Goal: Task Accomplishment & Management: Manage account settings

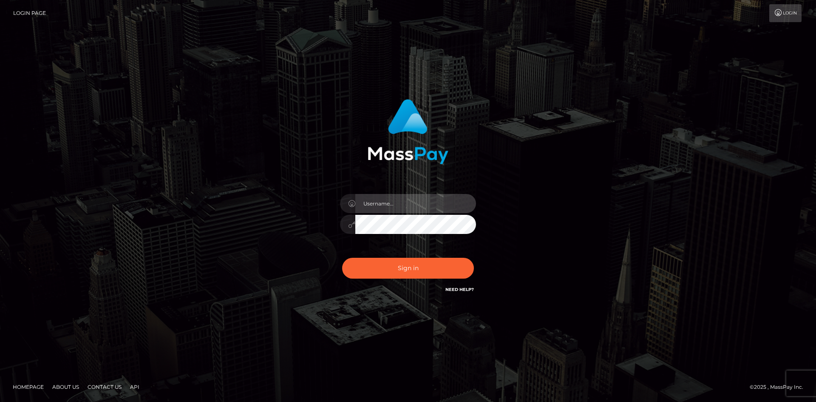
type input "Amy.Springer2"
click at [401, 204] on input "Amy.Springer2" at bounding box center [416, 203] width 121 height 19
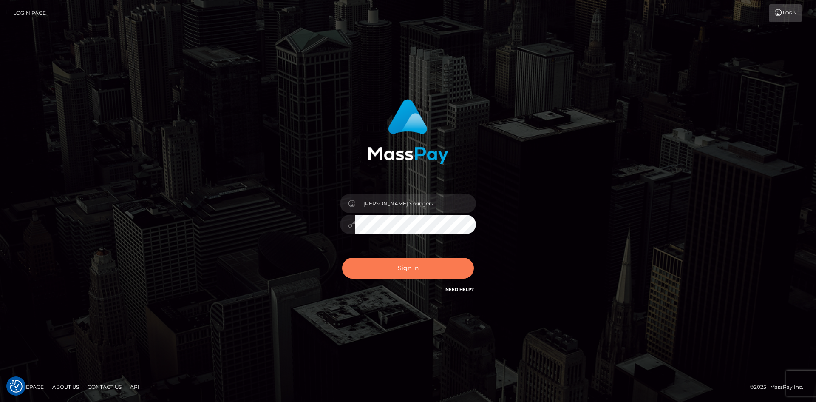
click at [392, 267] on button "Sign in" at bounding box center [408, 268] width 132 height 21
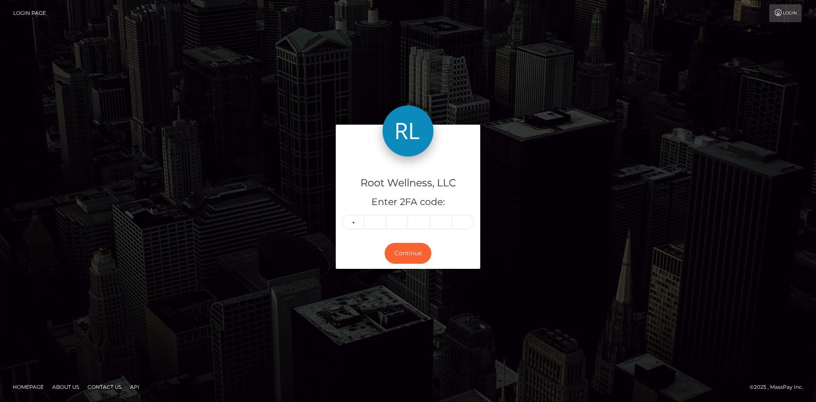
type input "8"
type input "4"
type input "6"
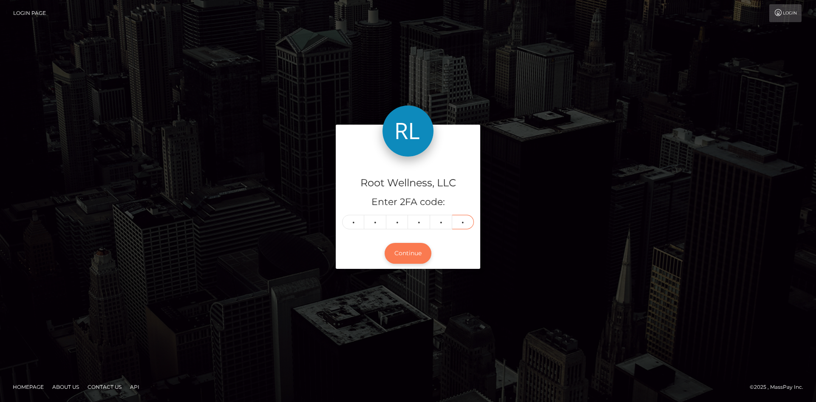
type input "0"
click at [418, 253] on button "Continue" at bounding box center [408, 253] width 47 height 21
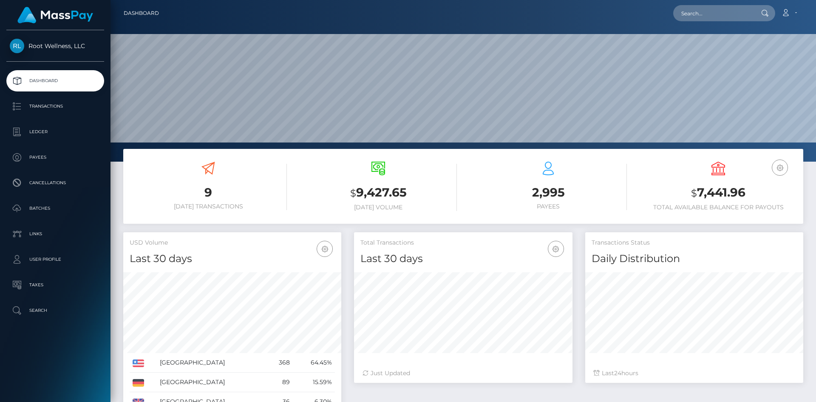
scroll to position [151, 219]
click at [38, 202] on link "Batches" at bounding box center [55, 208] width 98 height 21
